Goal: Information Seeking & Learning: Learn about a topic

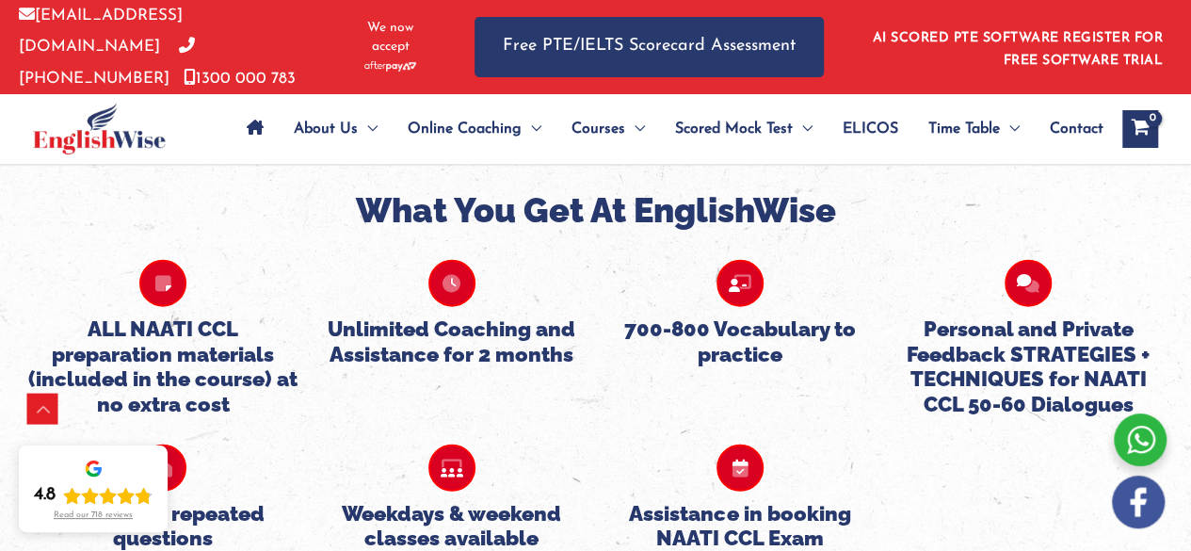
scroll to position [2016, 0]
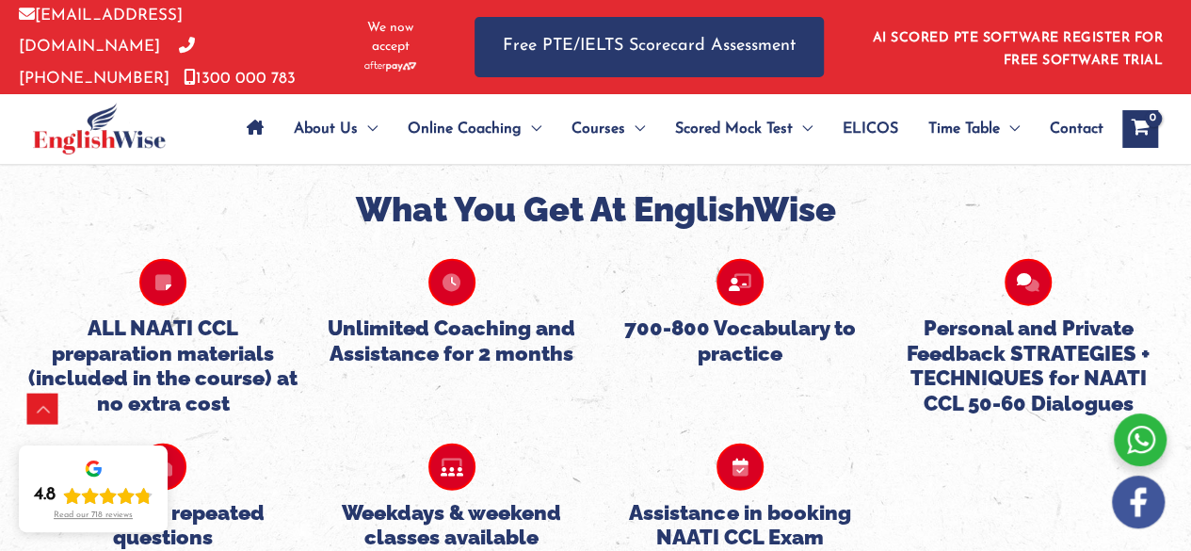
click at [179, 315] on h5 "ALL NAATI CCL preparation materials (included in the course) at no extra cost" at bounding box center [162, 365] width 269 height 100
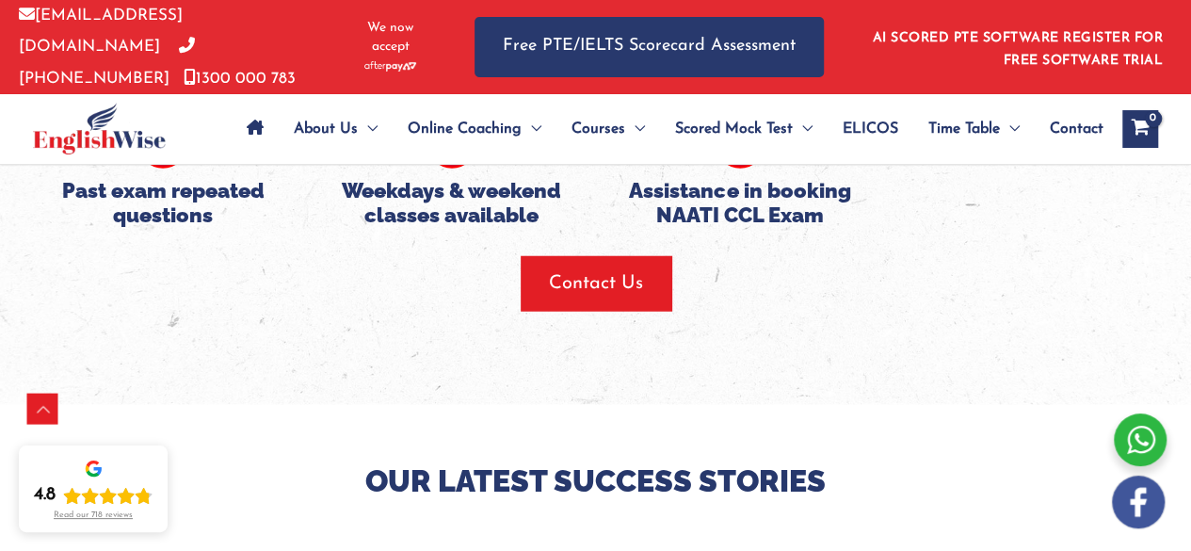
scroll to position [2367, 0]
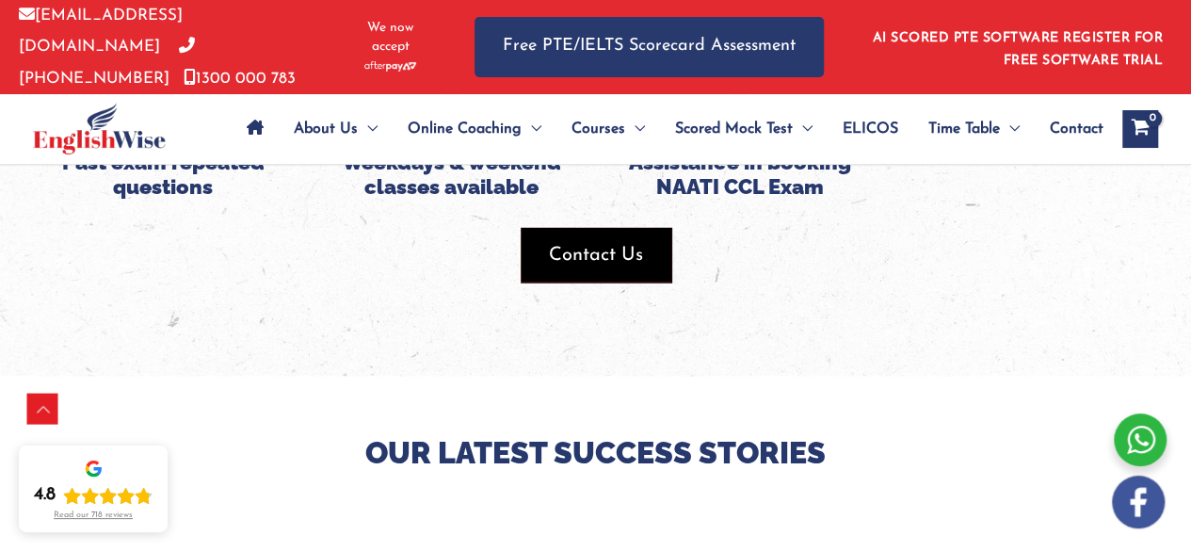
click at [617, 242] on span "Contact Us" at bounding box center [596, 255] width 94 height 26
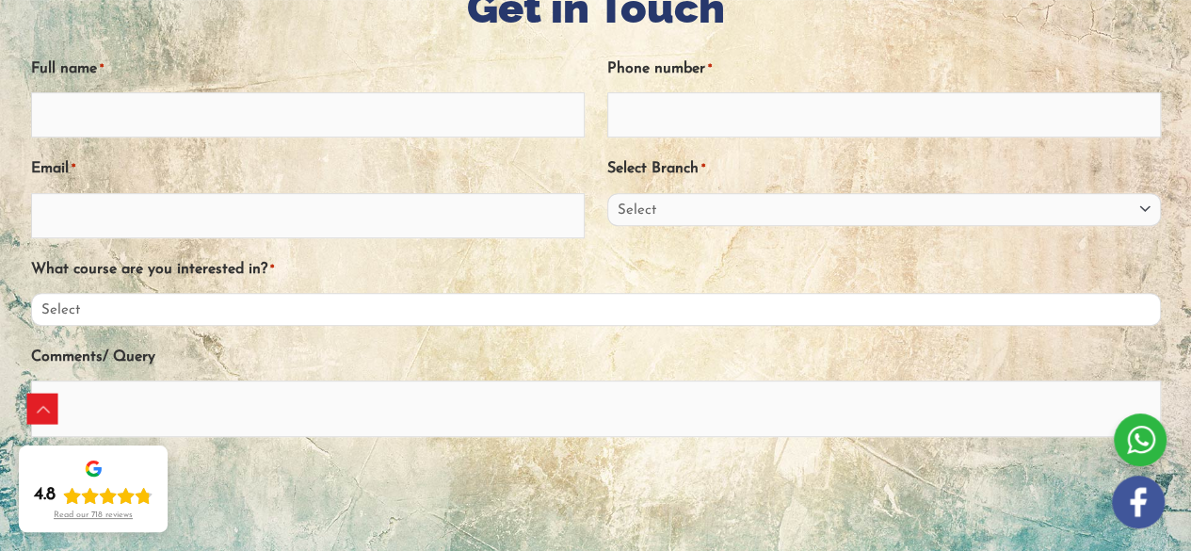
click at [538, 302] on select "Select PTE NAATI IELTS OET General English" at bounding box center [596, 309] width 1130 height 33
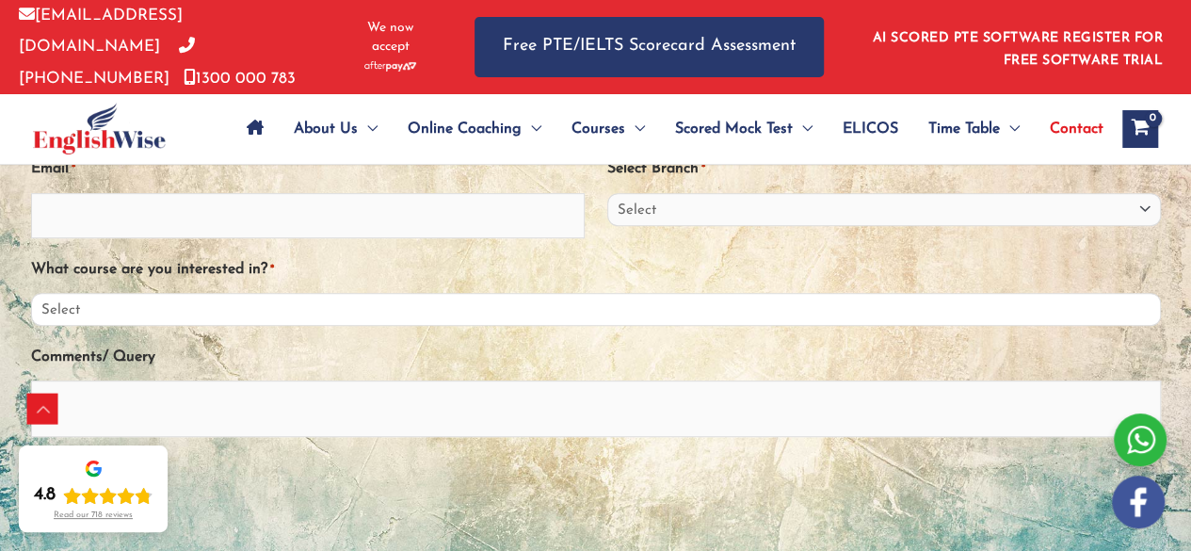
scroll to position [375, 0]
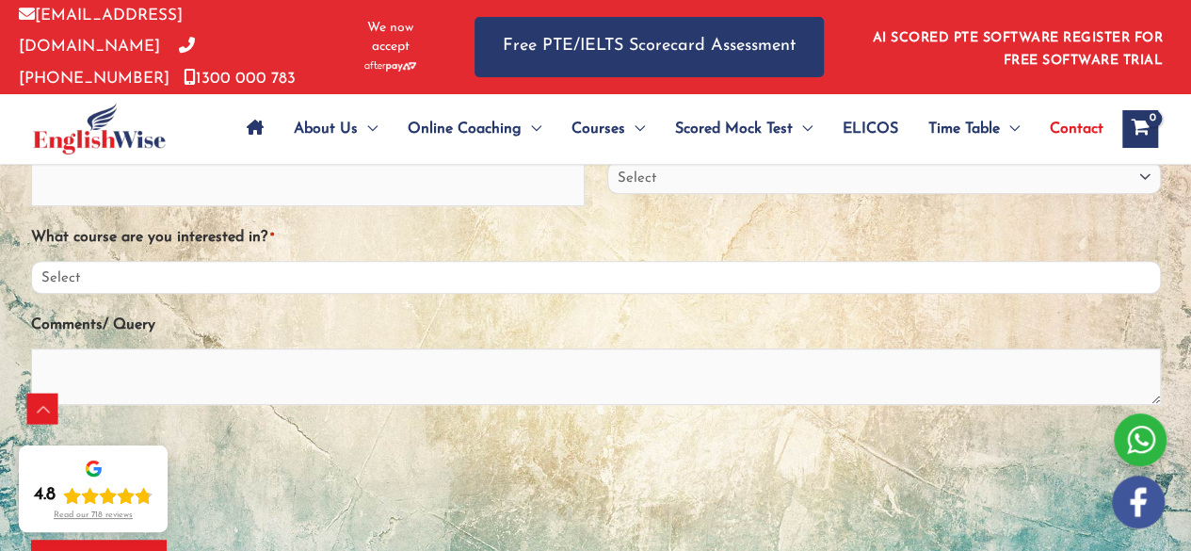
drag, startPoint x: 539, startPoint y: 265, endPoint x: 504, endPoint y: 368, distance: 109.3
click at [504, 368] on div "Full name * Phone number * Email * Select Branch * Select Sydney City Center Sy…" at bounding box center [596, 256] width 1130 height 500
click at [31, 261] on select "Select PTE NAATI IELTS OET General English" at bounding box center [596, 277] width 1130 height 33
click at [532, 250] on div "What course are you interested in? * Select PTE NAATI IELTS OET General English" at bounding box center [596, 257] width 1130 height 73
click at [534, 271] on select "Select PTE NAATI IELTS OET General English" at bounding box center [596, 277] width 1130 height 33
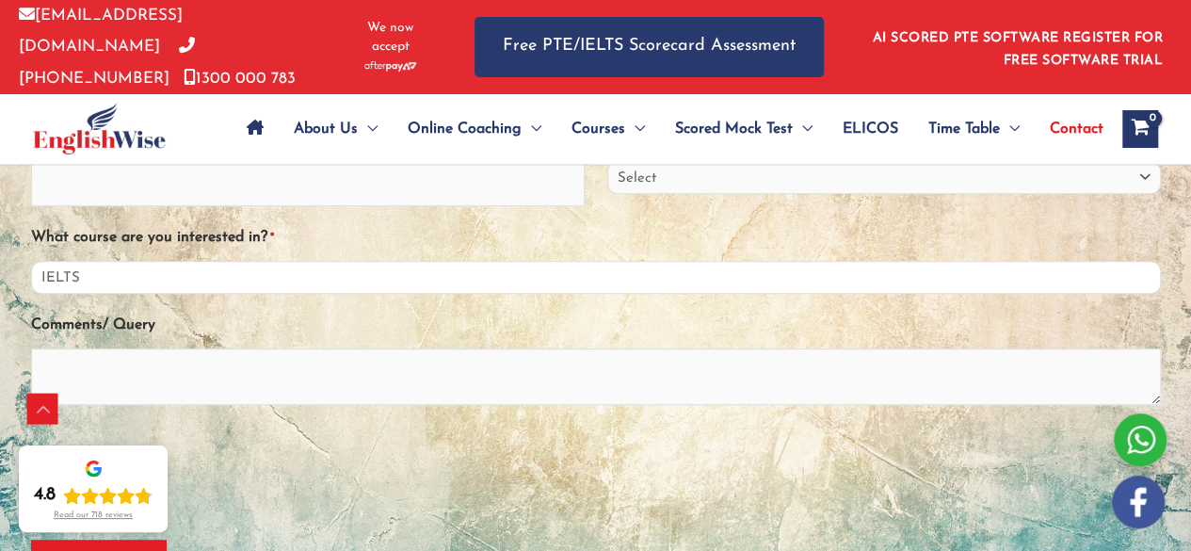
select select "NAATI"
click at [31, 261] on select "Select PTE NAATI IELTS OET General English" at bounding box center [596, 277] width 1130 height 33
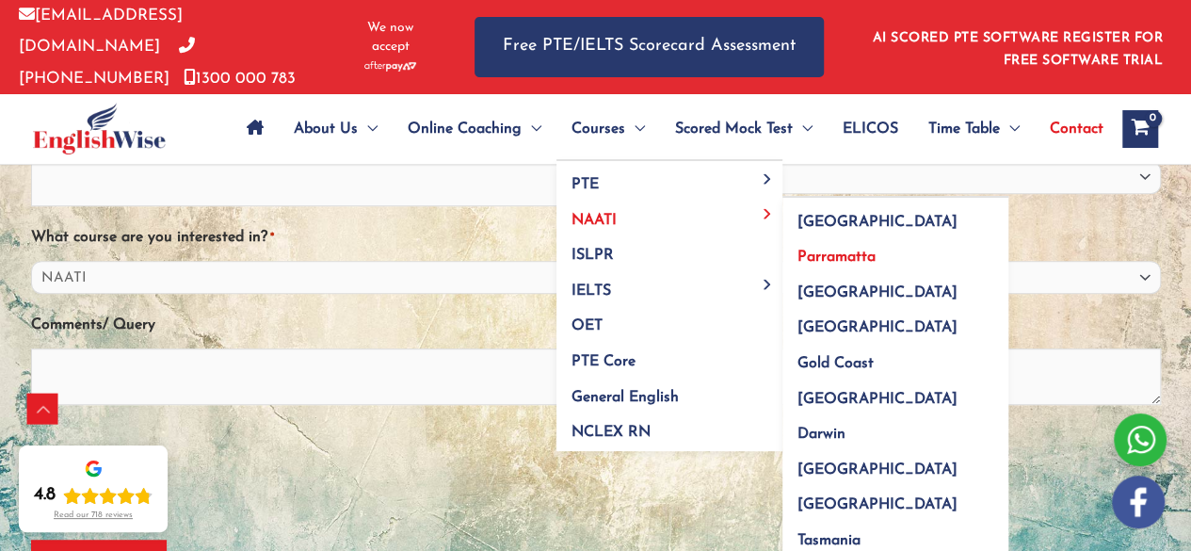
click at [853, 253] on span "Parramatta" at bounding box center [837, 257] width 78 height 15
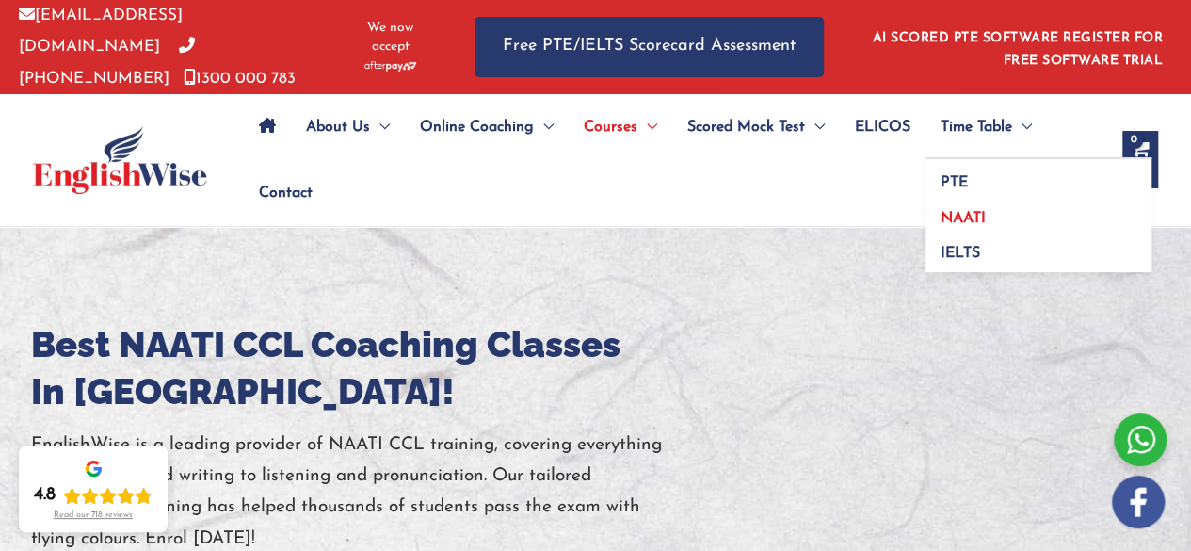
click at [966, 211] on span "NAATI" at bounding box center [963, 218] width 45 height 15
